Goal: Check status: Check status

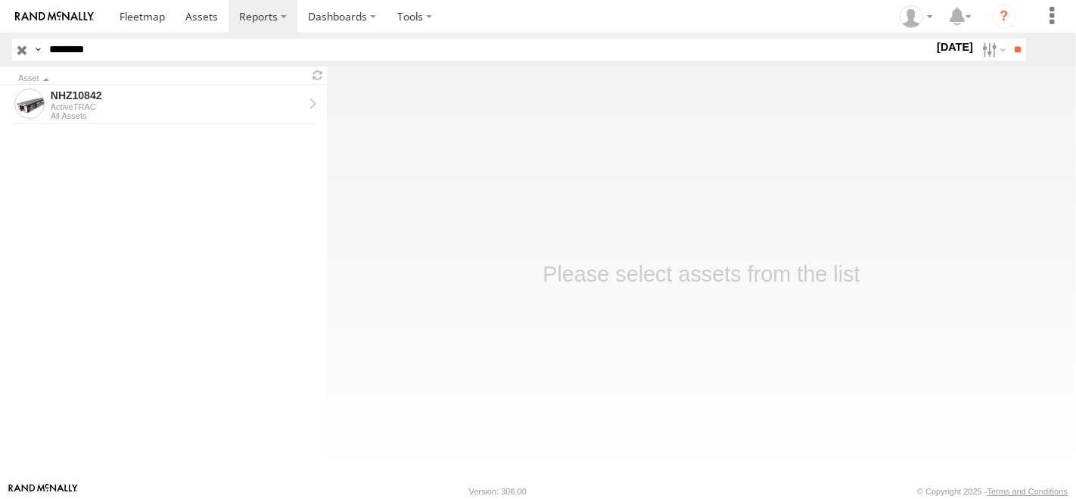
click at [151, 49] on input "********" at bounding box center [488, 50] width 891 height 22
paste input "text"
type input "********"
click at [1009, 39] on input "**" at bounding box center [1017, 50] width 17 height 22
click at [976, 48] on label at bounding box center [992, 50] width 33 height 22
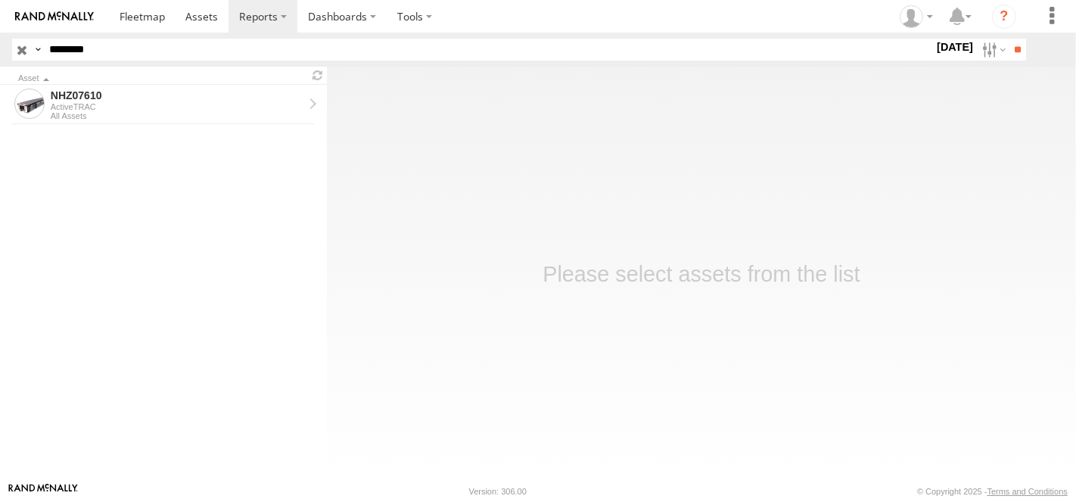
click at [0, 0] on div "S M T W T F S" at bounding box center [0, 0] width 0 height 0
click at [0, 0] on label at bounding box center [0, 0] width 0 height 0
click at [1025, 45] on input "**" at bounding box center [1017, 50] width 17 height 22
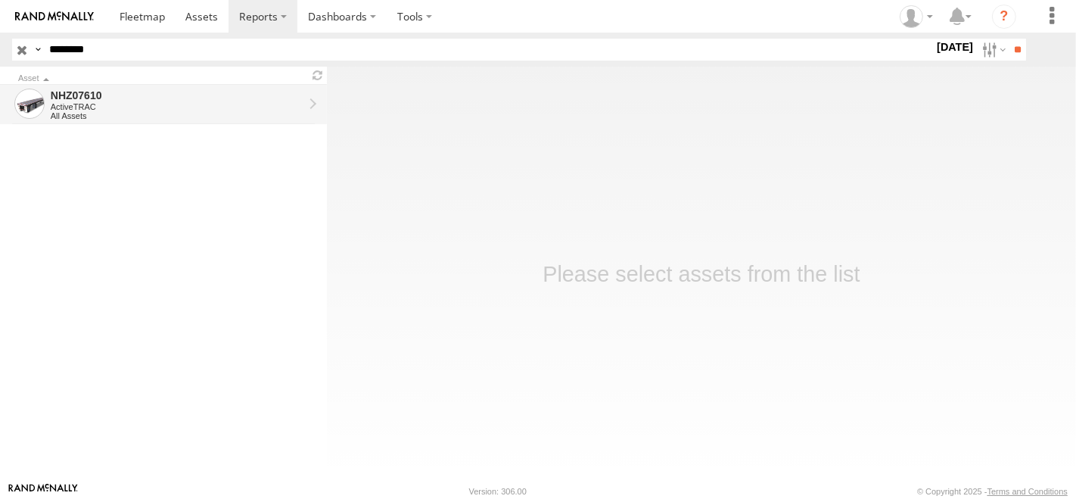
click at [142, 106] on div "ActiveTRAC" at bounding box center [177, 106] width 253 height 9
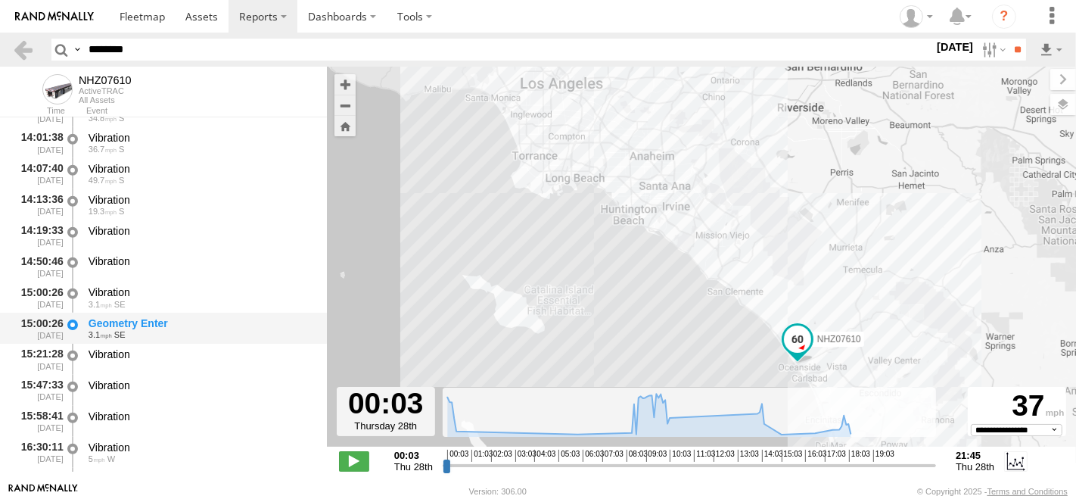
scroll to position [1009, 0]
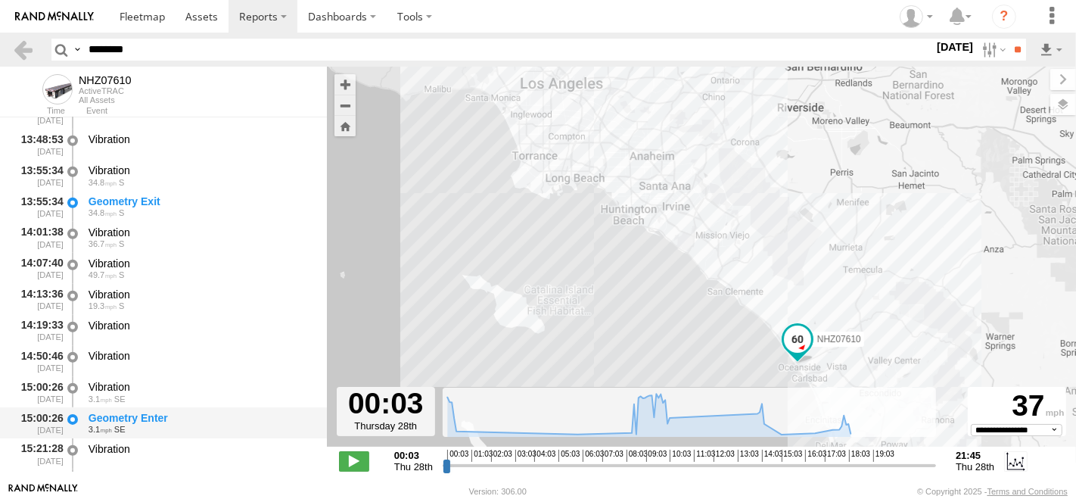
click at [173, 414] on div "Geometry Enter" at bounding box center [201, 418] width 224 height 14
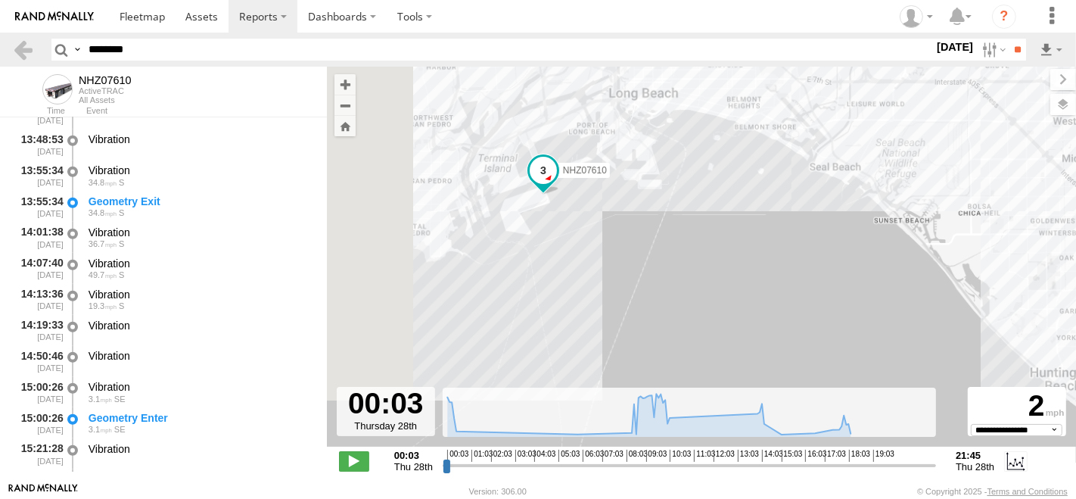
drag, startPoint x: 500, startPoint y: 164, endPoint x: 772, endPoint y: 338, distance: 323.0
click at [767, 338] on div "NHZ07610" at bounding box center [701, 265] width 749 height 396
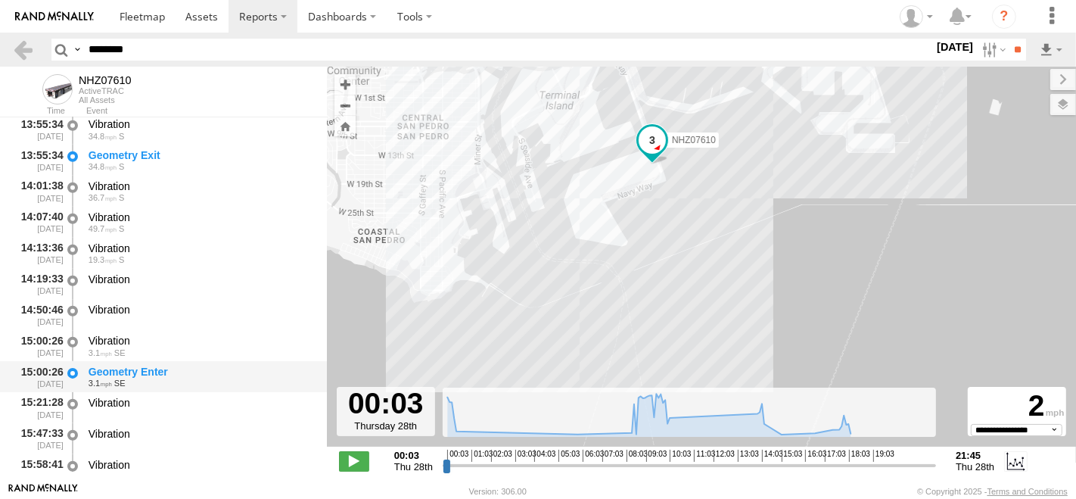
scroll to position [1093, 0]
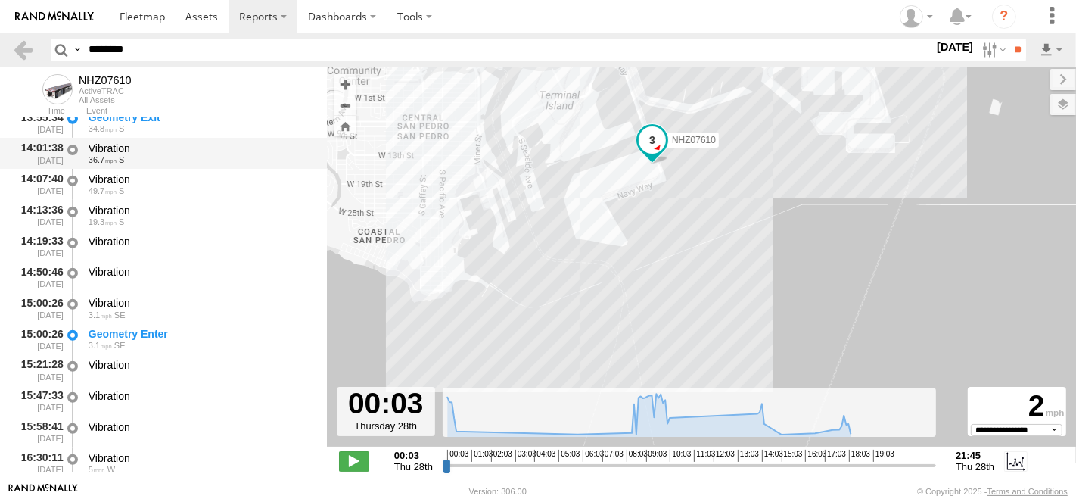
click at [131, 144] on div "Vibration" at bounding box center [201, 149] width 224 height 14
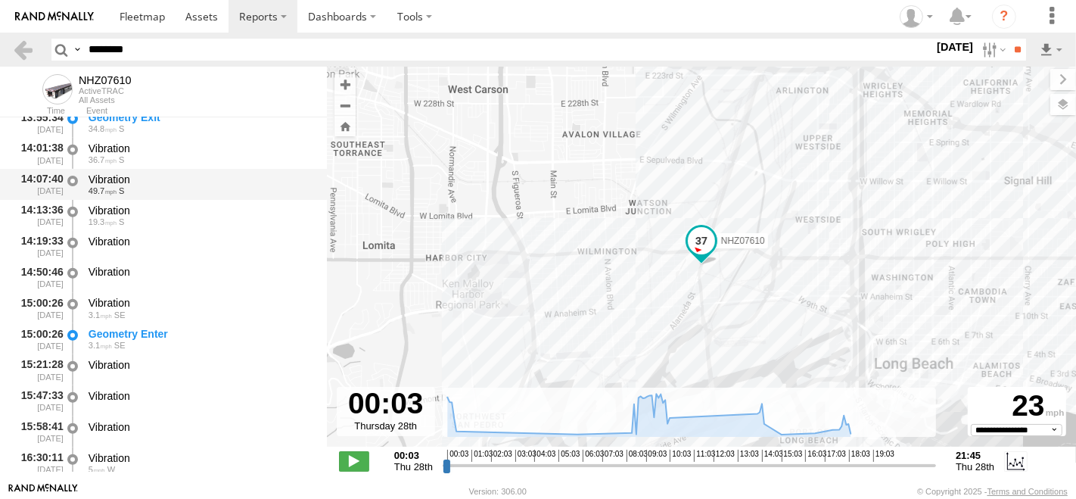
click at [128, 176] on div "Vibration" at bounding box center [201, 180] width 224 height 14
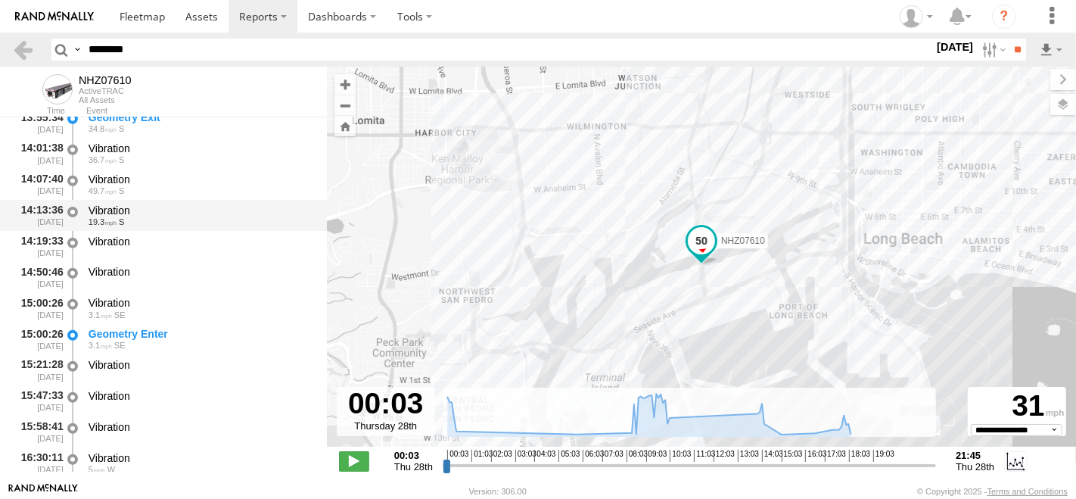
click at [147, 207] on div "Vibration" at bounding box center [201, 211] width 224 height 14
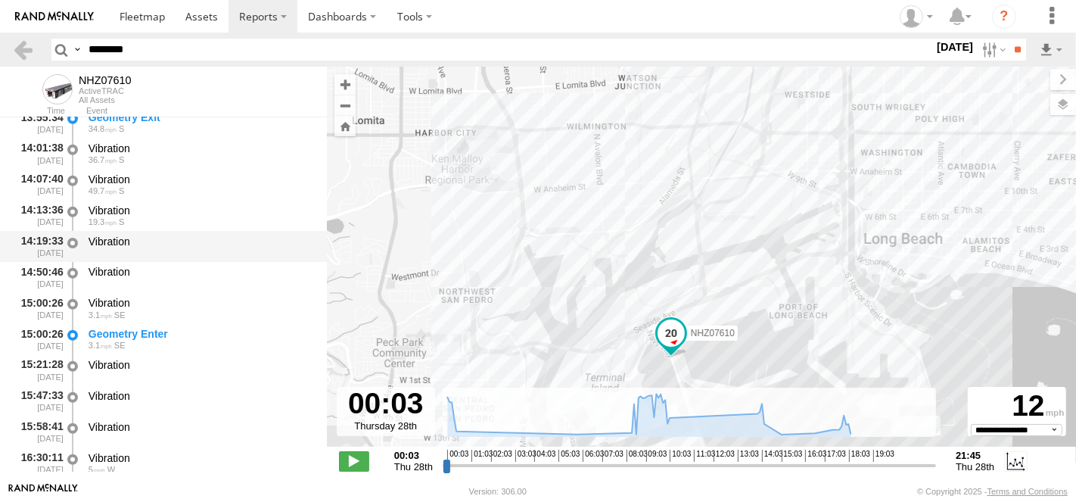
click at [147, 248] on div "Vibration" at bounding box center [201, 242] width 224 height 14
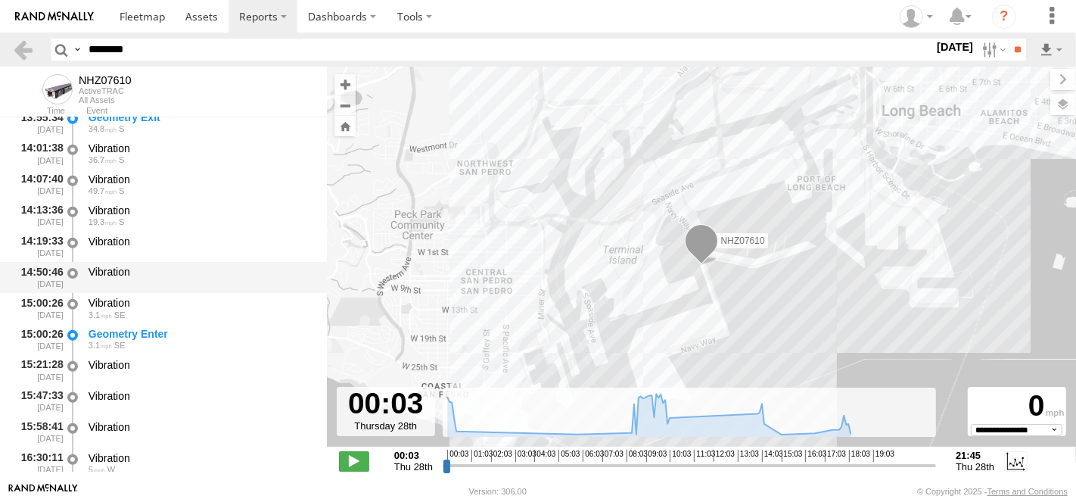
click at [147, 271] on div "Vibration" at bounding box center [201, 272] width 224 height 14
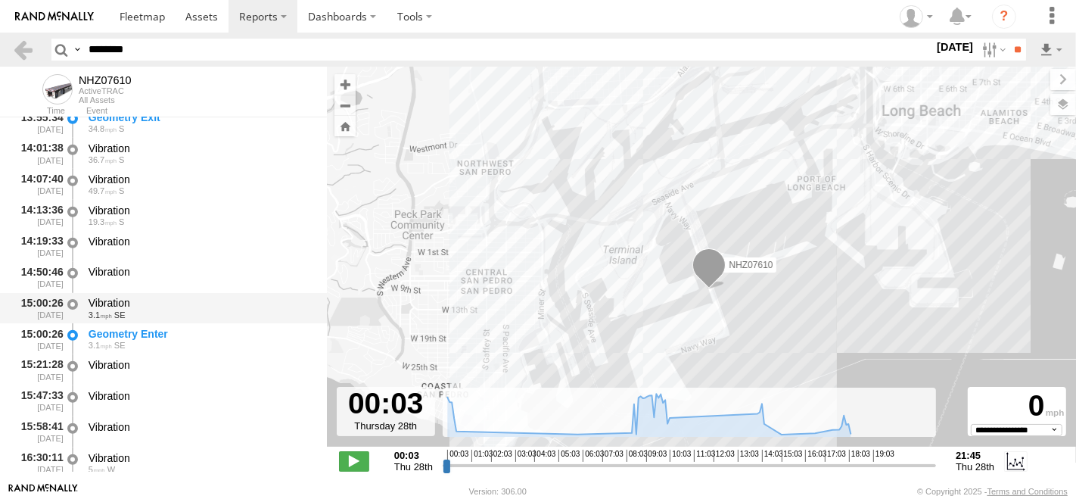
click at [154, 303] on div "Vibration" at bounding box center [201, 303] width 224 height 14
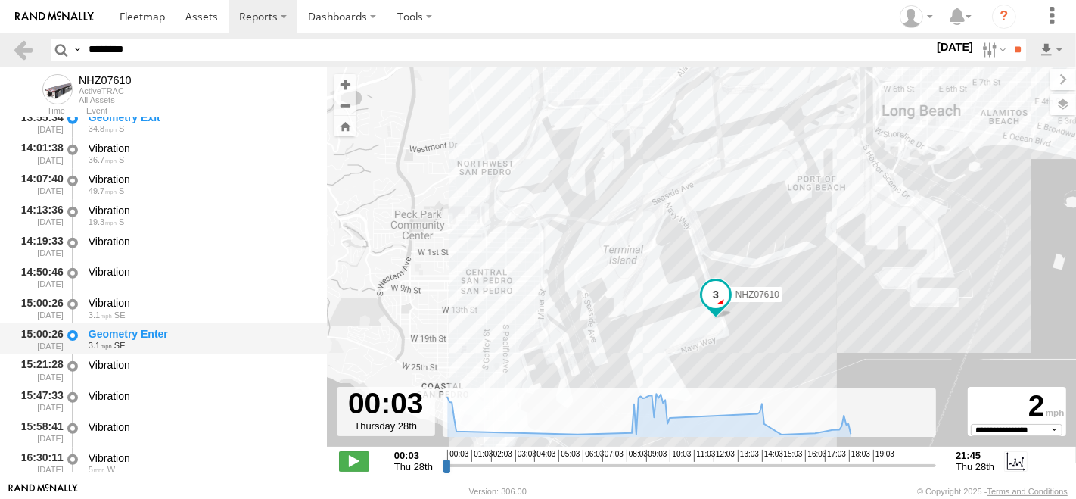
click at [160, 332] on div "Geometry Enter" at bounding box center [201, 334] width 224 height 14
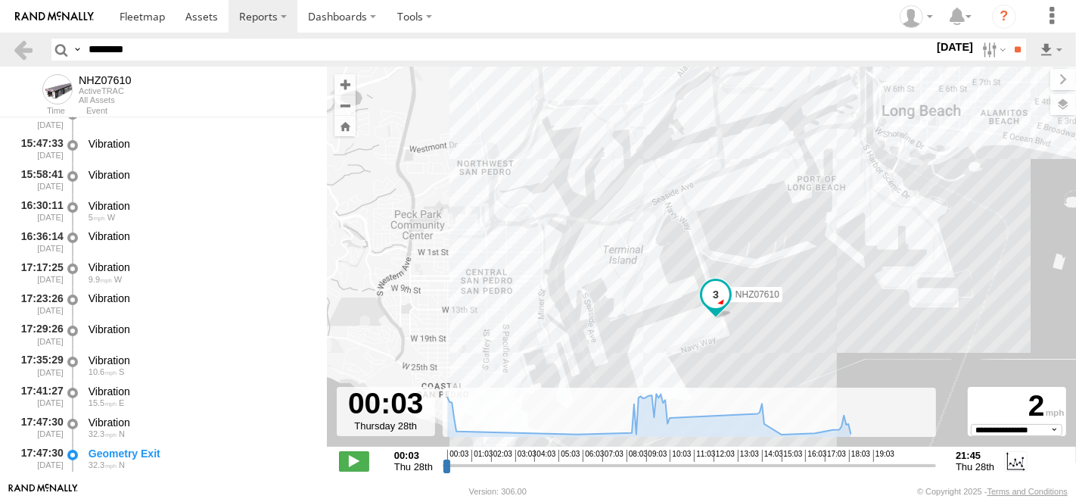
scroll to position [1429, 0]
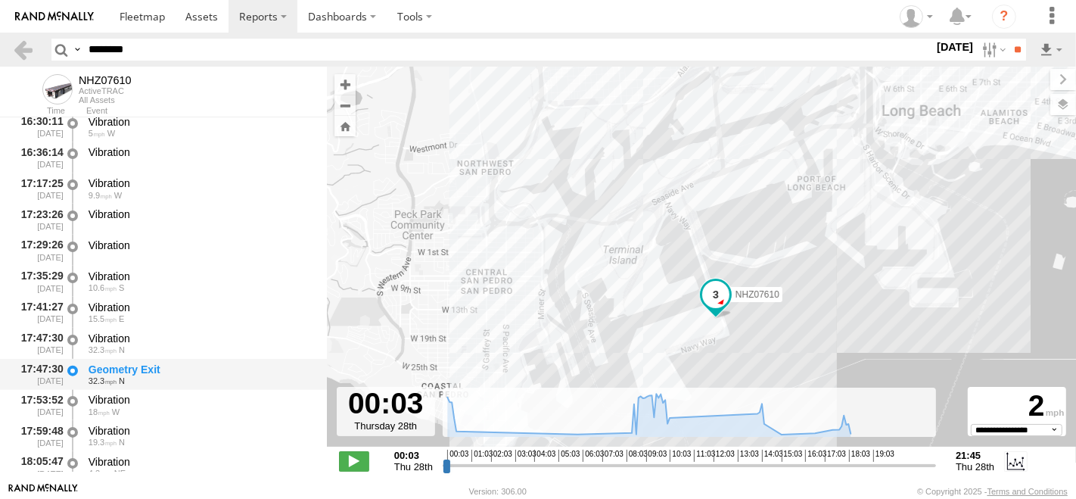
click at [168, 371] on div "Geometry Exit" at bounding box center [201, 370] width 224 height 14
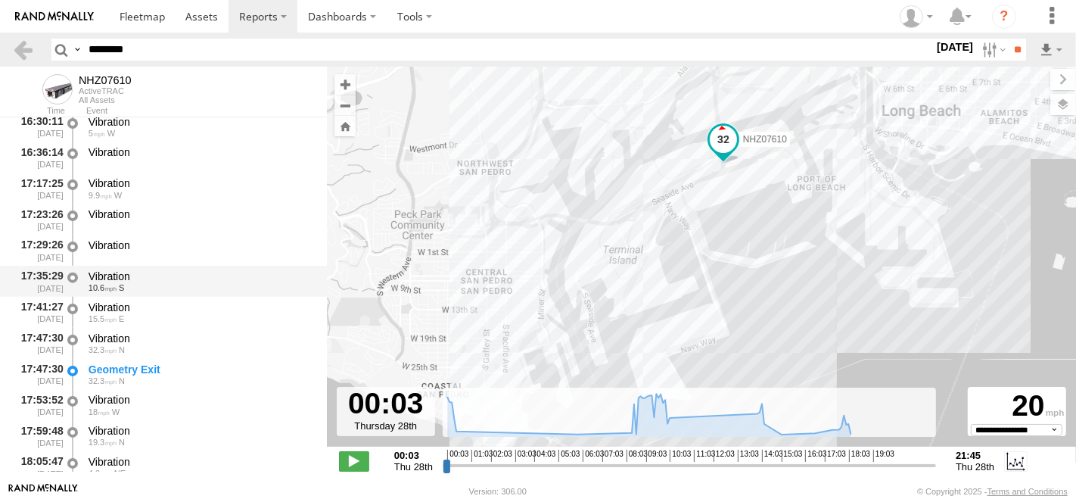
click at [140, 274] on div "Vibration" at bounding box center [201, 276] width 224 height 14
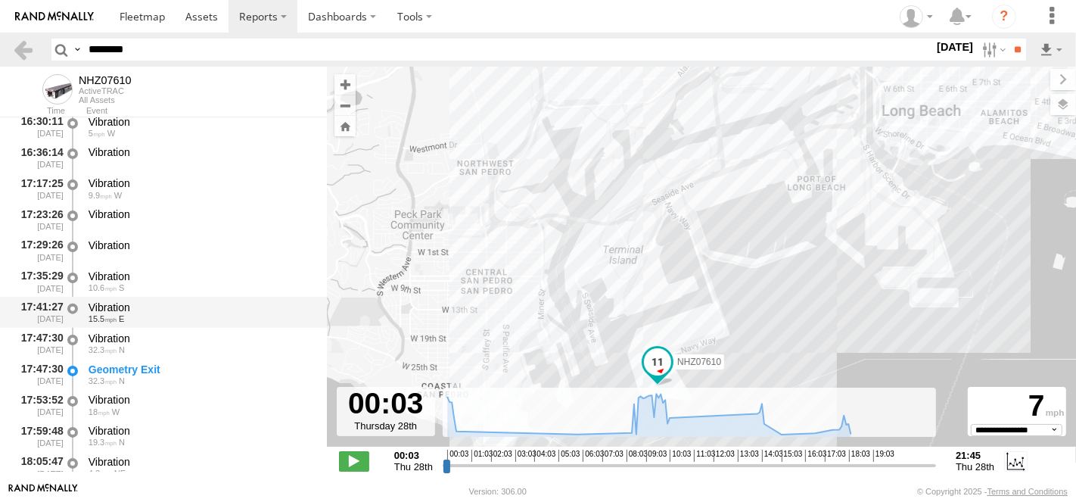
click at [140, 304] on div "Vibration" at bounding box center [201, 308] width 224 height 14
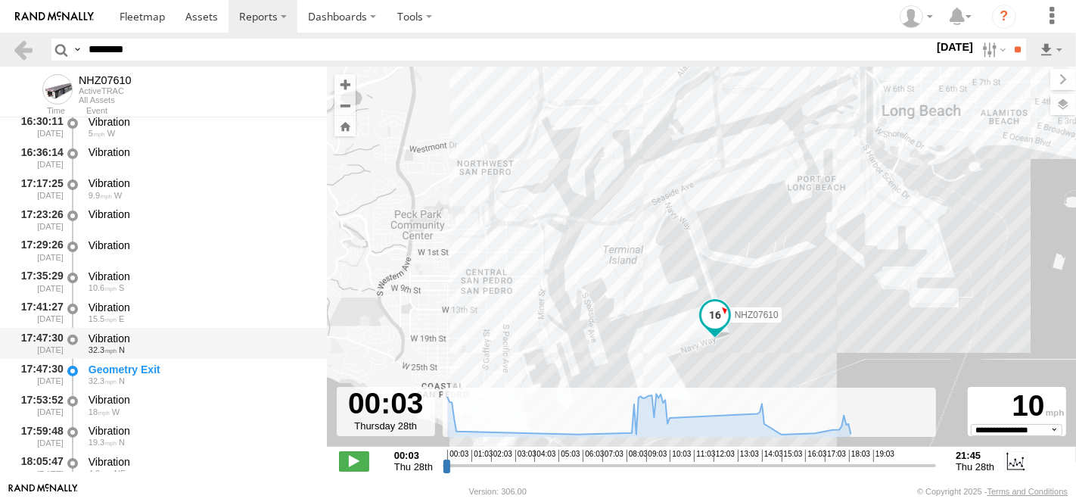
click at [132, 329] on div "Vibration 32.3 N" at bounding box center [200, 343] width 229 height 28
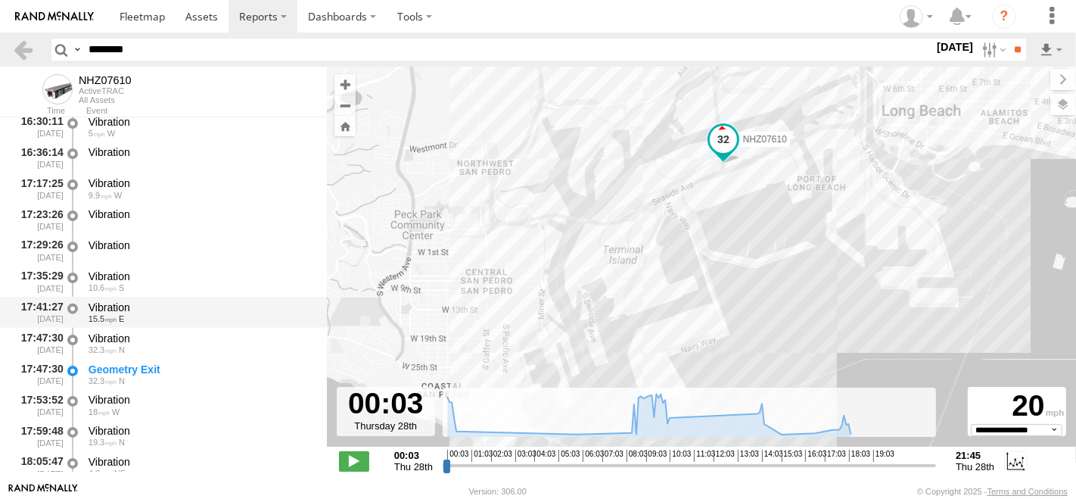
click at [139, 297] on div "17:41:27 [DATE] Vibration 15.5 E" at bounding box center [163, 312] width 327 height 31
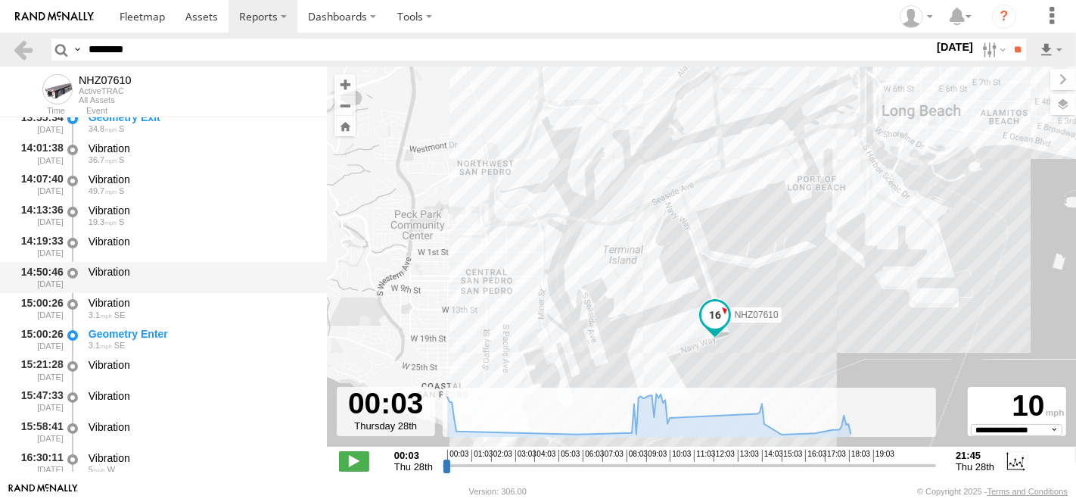
scroll to position [1009, 0]
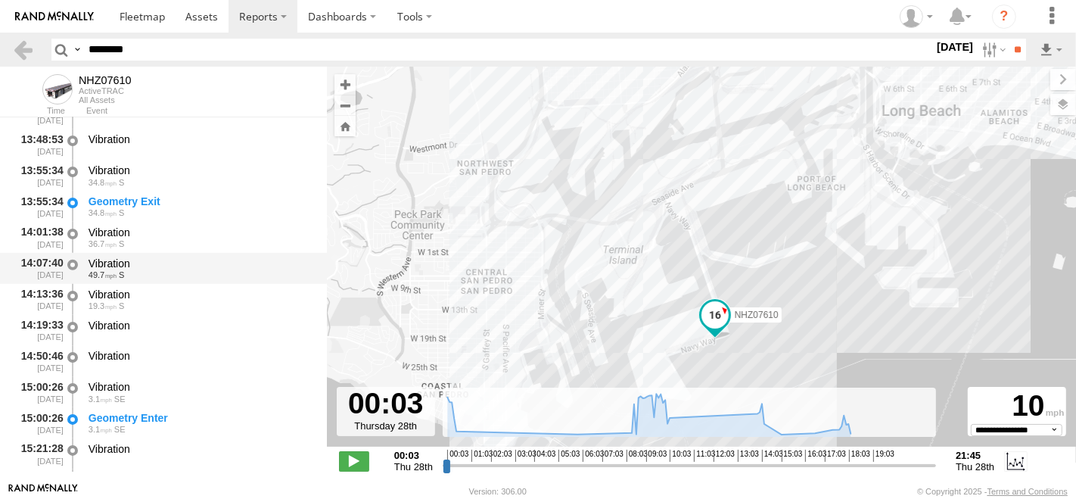
click at [140, 260] on div "Vibration" at bounding box center [201, 264] width 224 height 14
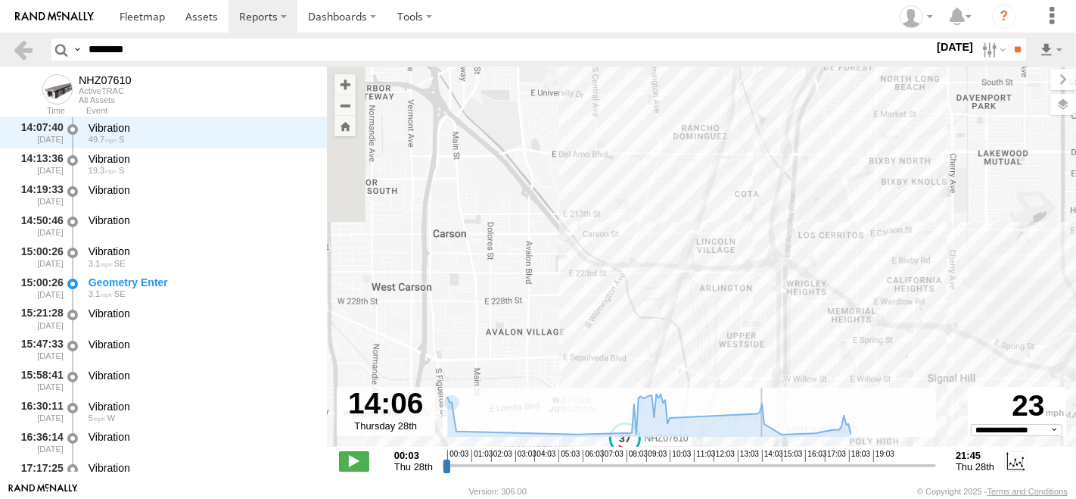
scroll to position [1176, 0]
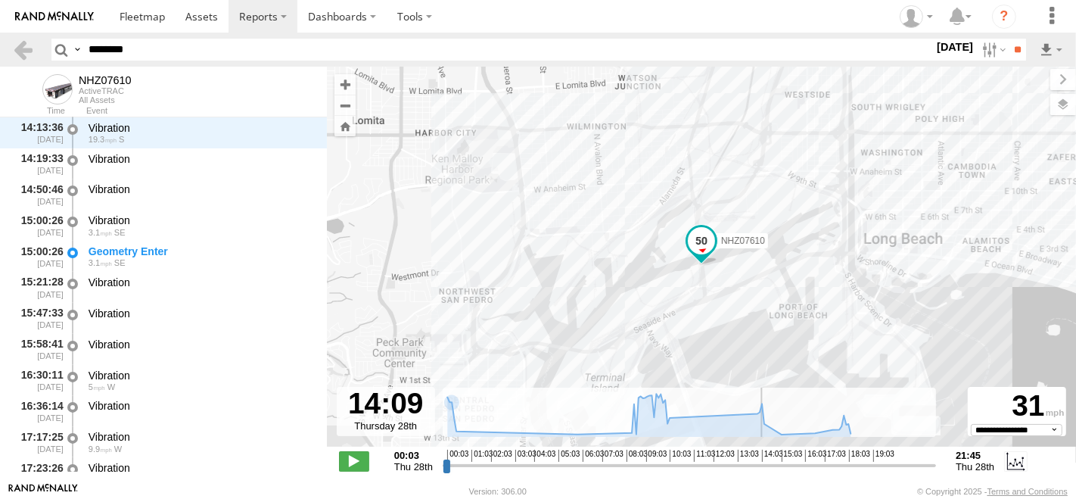
drag, startPoint x: 447, startPoint y: 461, endPoint x: 761, endPoint y: 466, distance: 314.9
click at [761, 466] on input "range" at bounding box center [690, 465] width 494 height 14
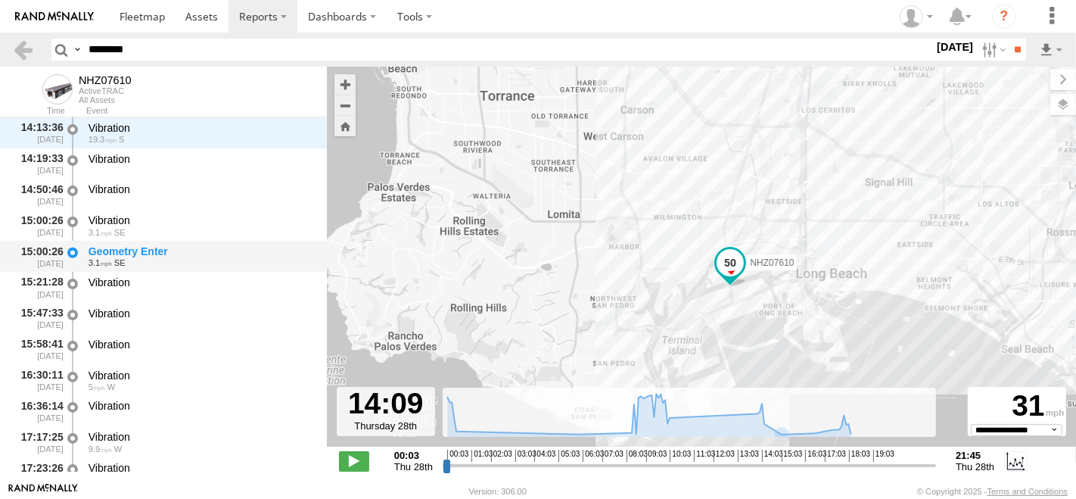
click at [153, 243] on div "Geometry Enter 3.1 SE" at bounding box center [200, 256] width 229 height 28
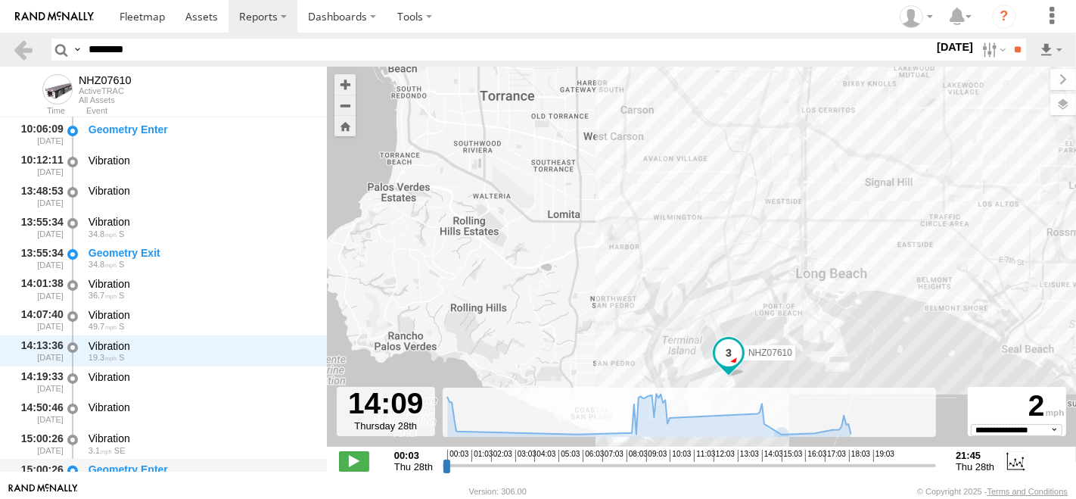
scroll to position [923, 0]
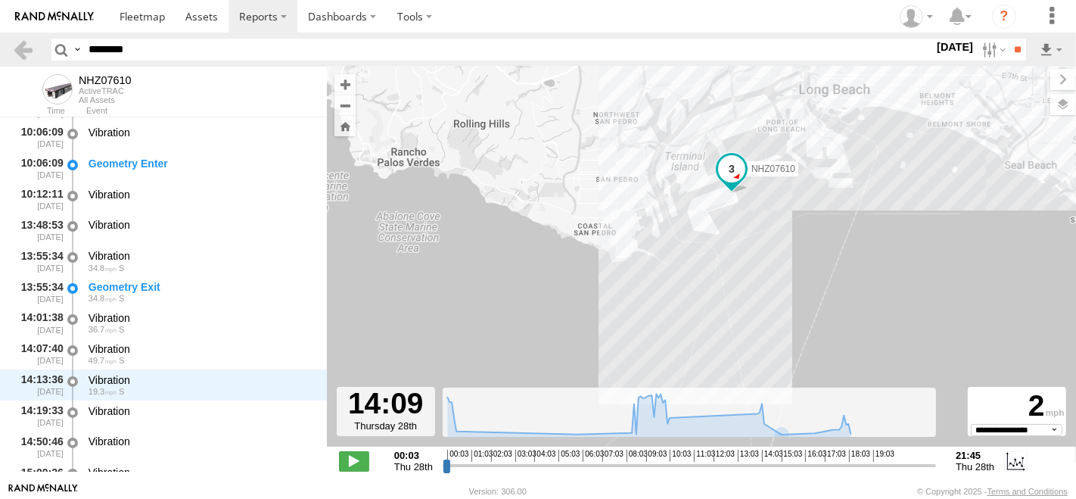
drag, startPoint x: 579, startPoint y: 306, endPoint x: 584, endPoint y: 133, distance: 172.7
click at [584, 133] on div "NHZ07610" at bounding box center [701, 265] width 749 height 396
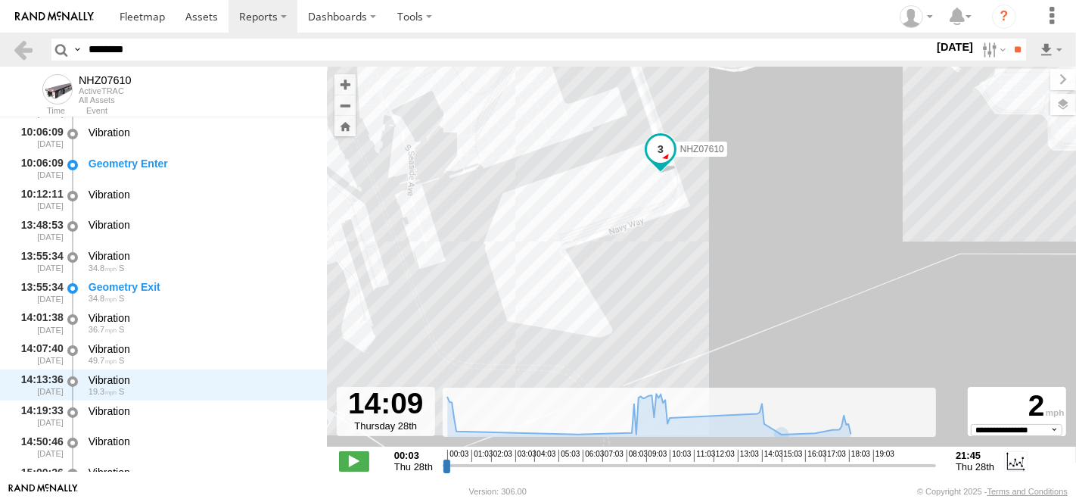
click at [534, 189] on div "NHZ07610" at bounding box center [701, 265] width 749 height 396
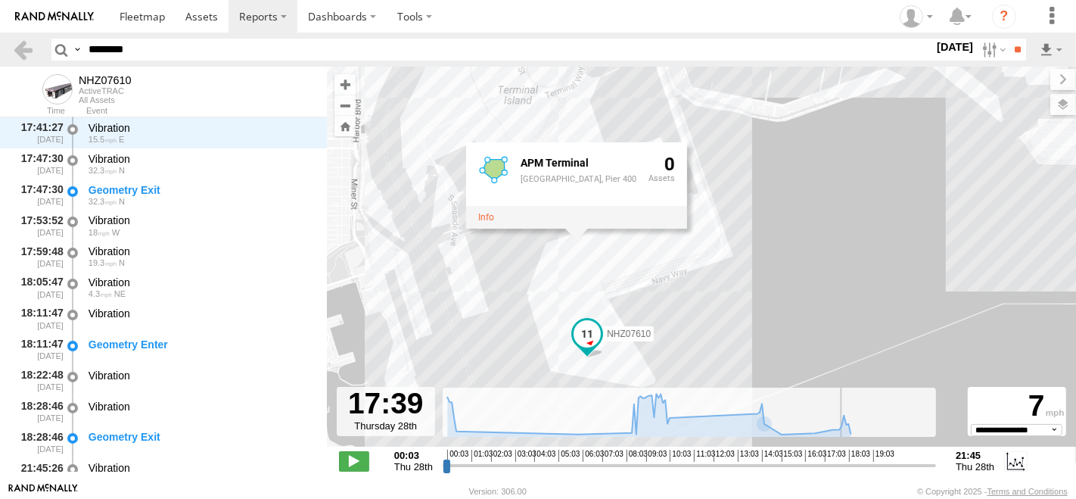
drag, startPoint x: 763, startPoint y: 466, endPoint x: 840, endPoint y: 471, distance: 77.4
type input "**********"
click at [840, 471] on input "range" at bounding box center [690, 465] width 494 height 14
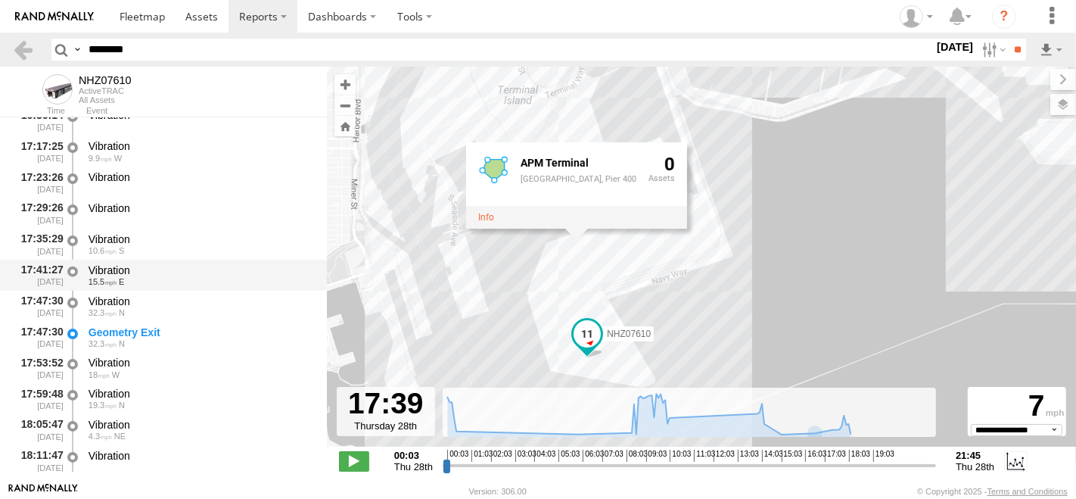
scroll to position [1440, 0]
